Goal: Task Accomplishment & Management: Manage account settings

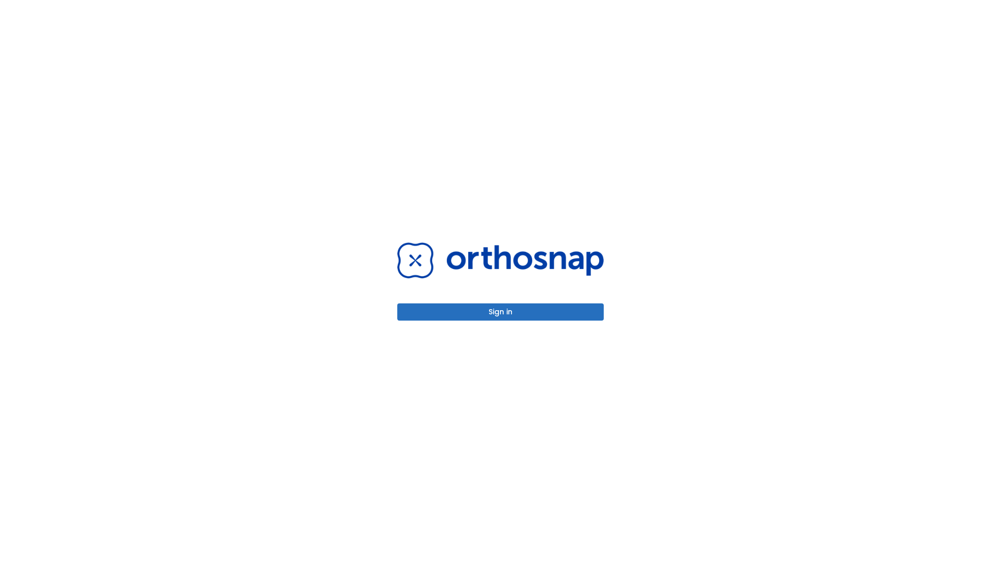
click at [500, 312] on button "Sign in" at bounding box center [500, 311] width 206 height 17
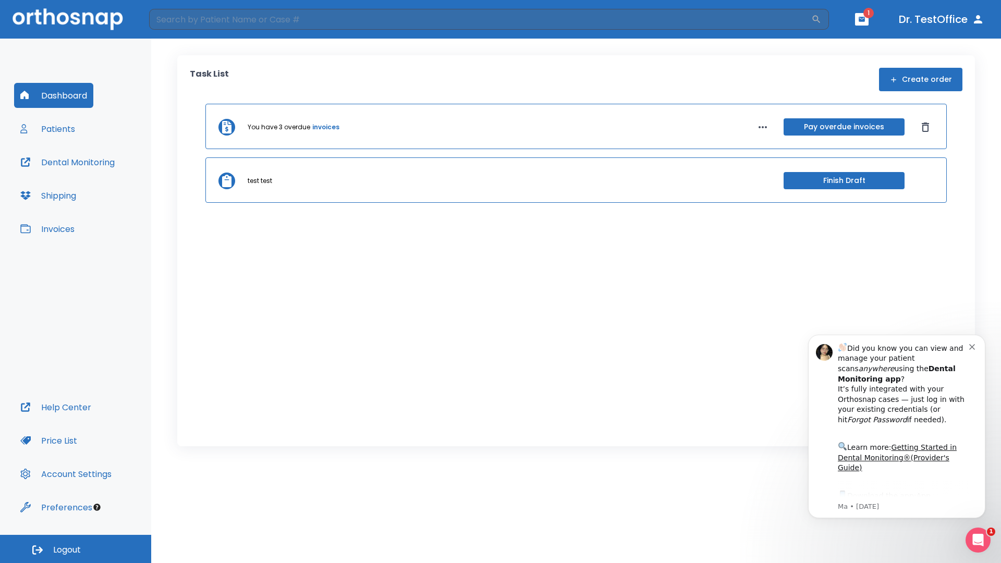
click at [76, 549] on span "Logout" at bounding box center [67, 549] width 28 height 11
